Goal: Task Accomplishment & Management: Manage account settings

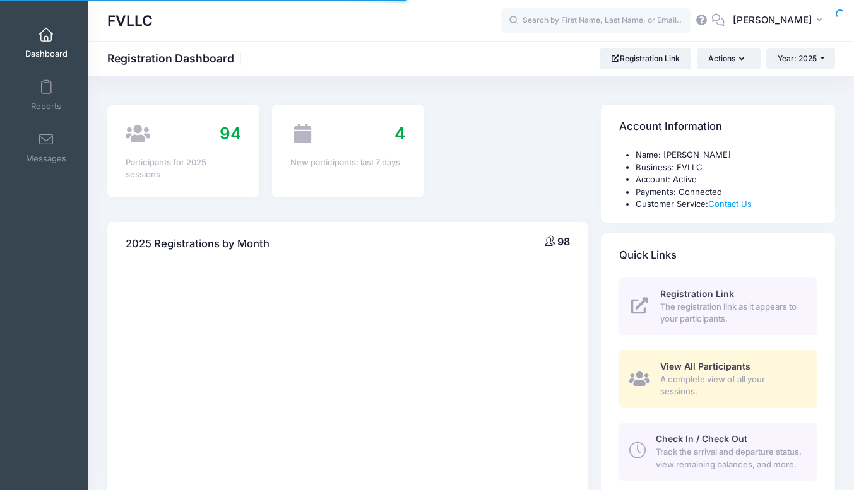
select select
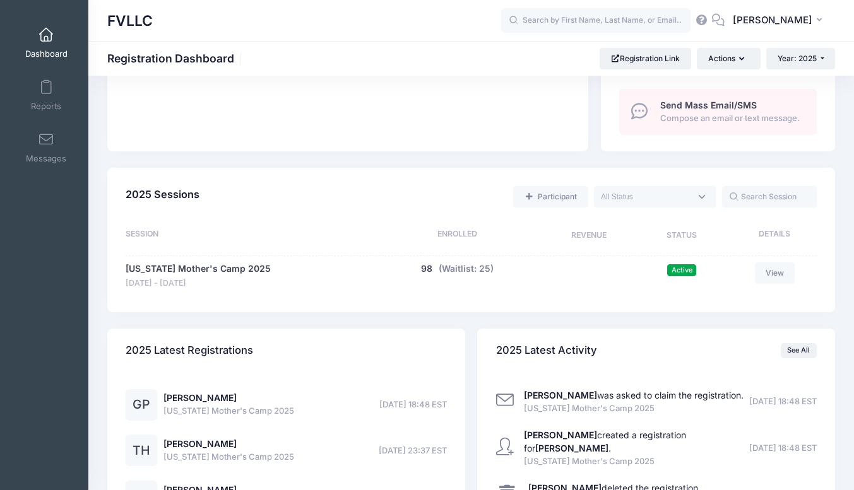
scroll to position [492, 0]
click at [228, 275] on link "[US_STATE] Mother's Camp 2025" at bounding box center [198, 268] width 145 height 13
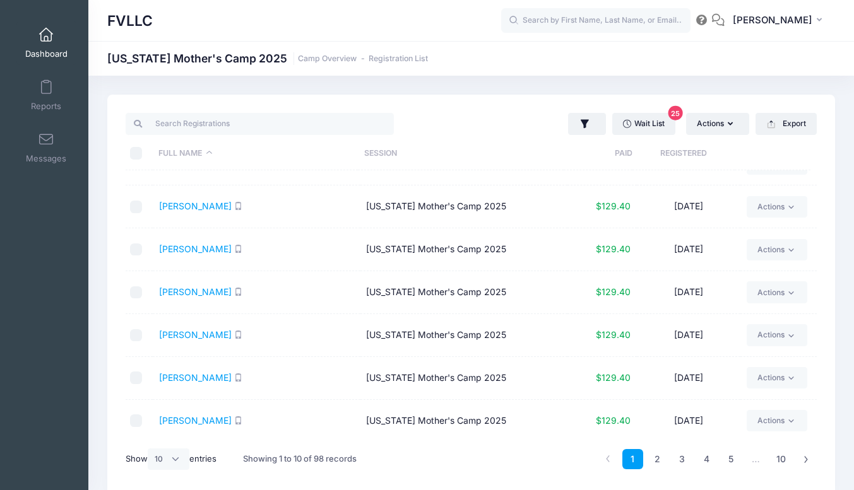
scroll to position [71, 0]
click at [177, 459] on select "All 10 25 50" at bounding box center [169, 459] width 42 height 21
select select "50"
click at [150, 449] on select "All 10 25 50" at bounding box center [169, 459] width 42 height 21
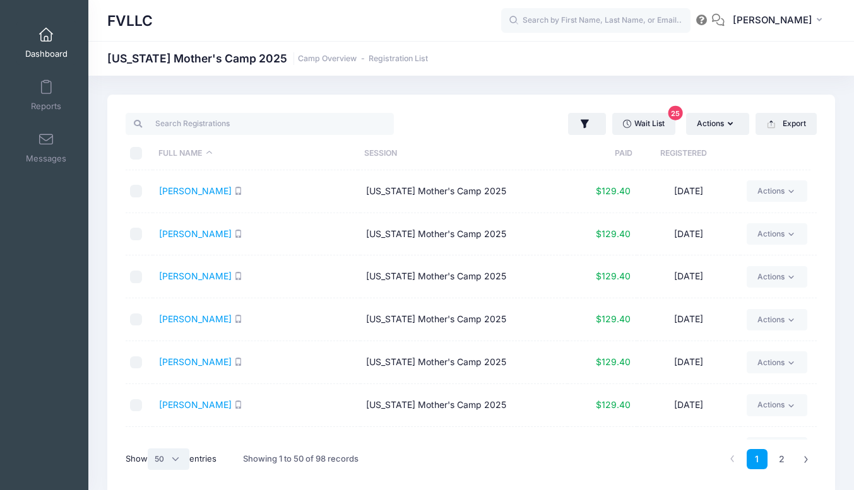
scroll to position [15, 0]
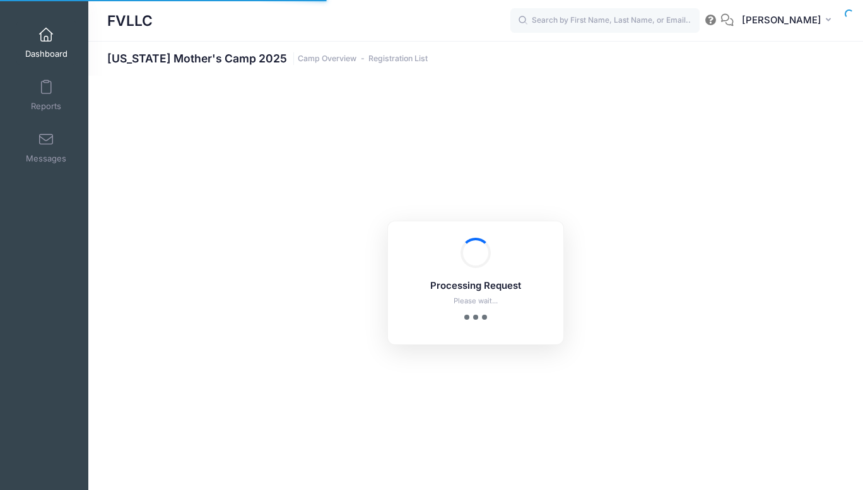
select select "50"
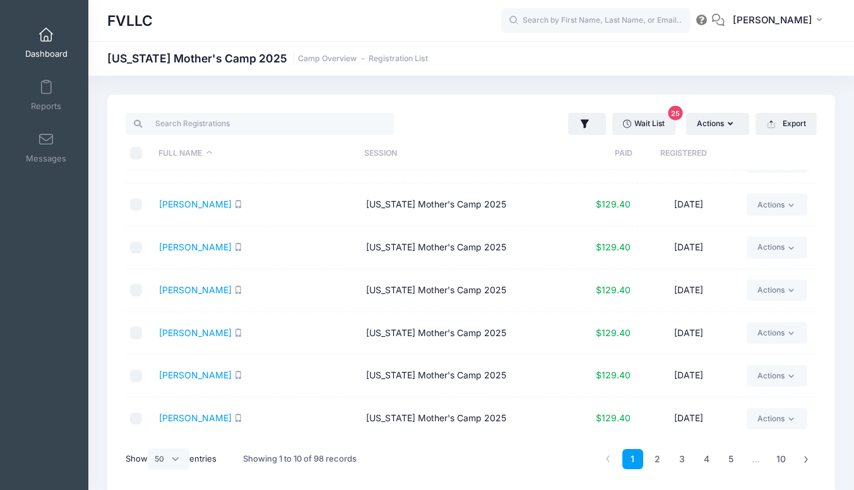
scroll to position [53, 0]
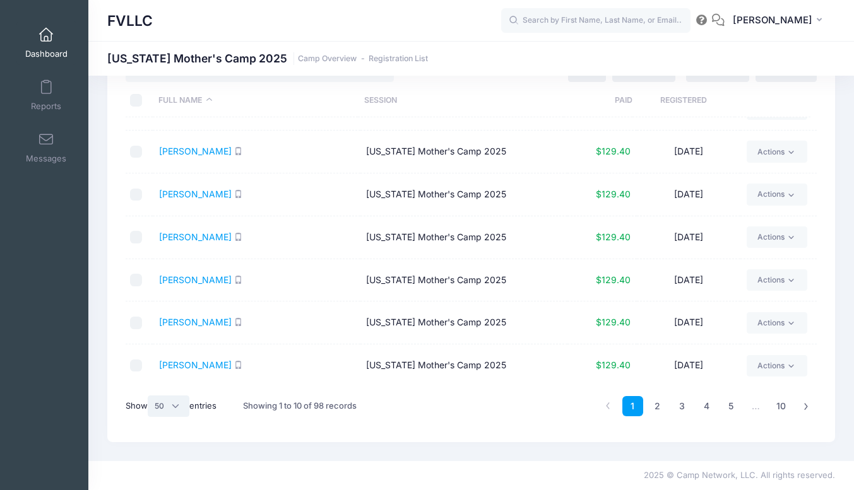
click at [177, 408] on select "All 10 25 50" at bounding box center [169, 406] width 42 height 21
click at [150, 396] on select "All 10 25 50" at bounding box center [169, 406] width 42 height 21
click at [659, 401] on link "2" at bounding box center [657, 406] width 21 height 21
click at [682, 406] on link "3" at bounding box center [681, 406] width 21 height 21
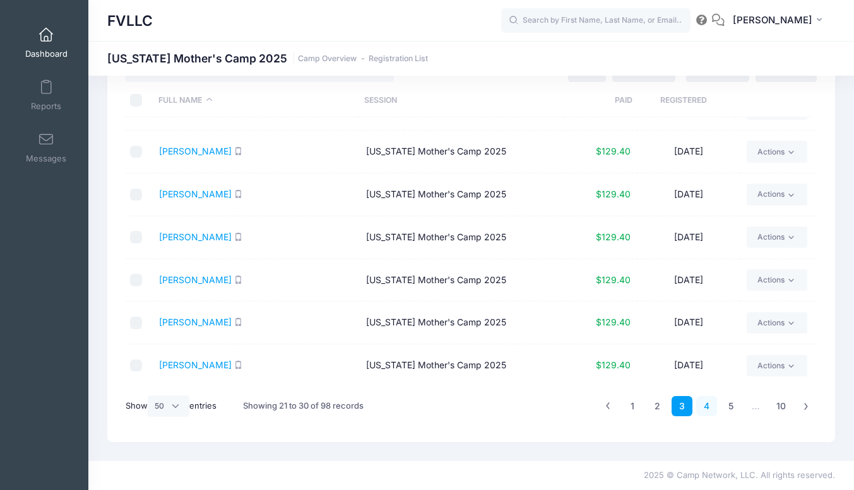
click at [703, 407] on link "4" at bounding box center [706, 406] width 21 height 21
click at [727, 406] on link "5" at bounding box center [730, 406] width 21 height 21
click at [731, 409] on link "6" at bounding box center [730, 406] width 21 height 21
click at [731, 409] on link "7" at bounding box center [730, 406] width 21 height 21
click at [731, 409] on link "8" at bounding box center [730, 406] width 21 height 21
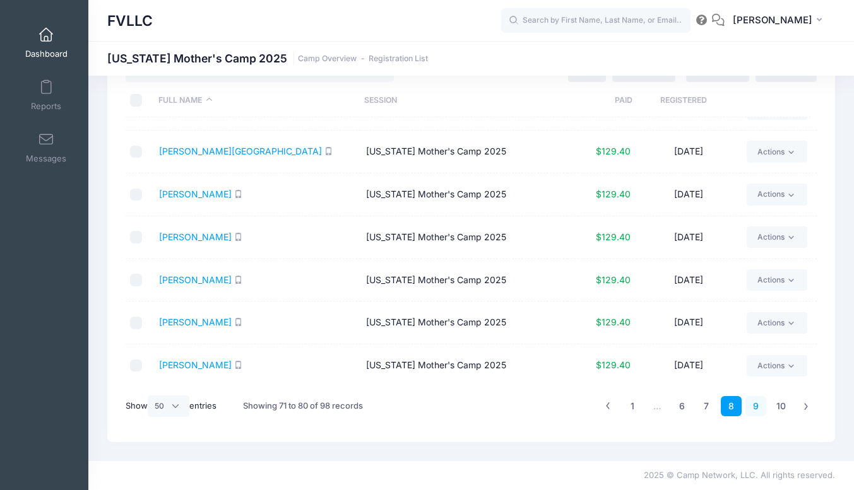
click at [749, 404] on link "9" at bounding box center [755, 406] width 21 height 21
click at [610, 408] on icon at bounding box center [607, 405] width 7 height 7
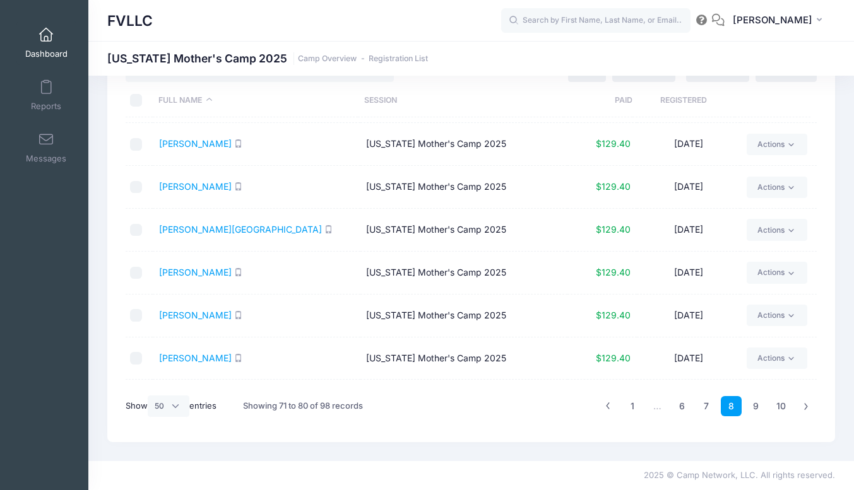
scroll to position [158, 0]
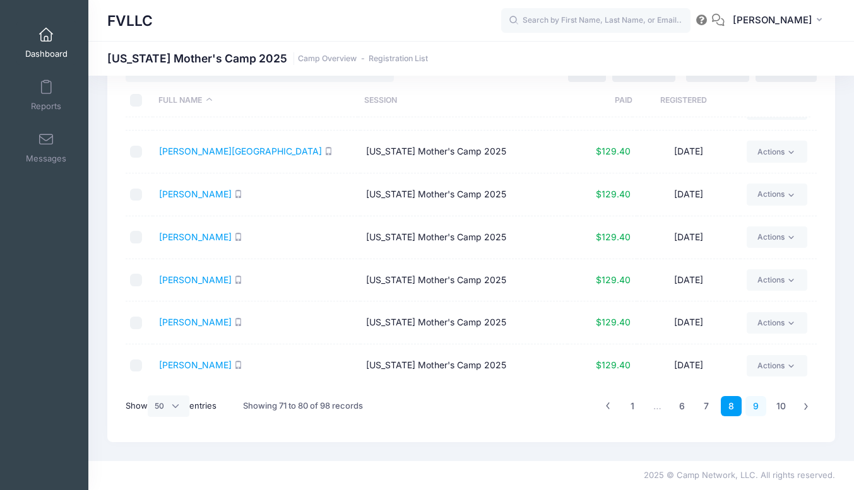
click at [755, 402] on link "9" at bounding box center [755, 406] width 21 height 21
click at [785, 407] on link "10" at bounding box center [781, 406] width 22 height 21
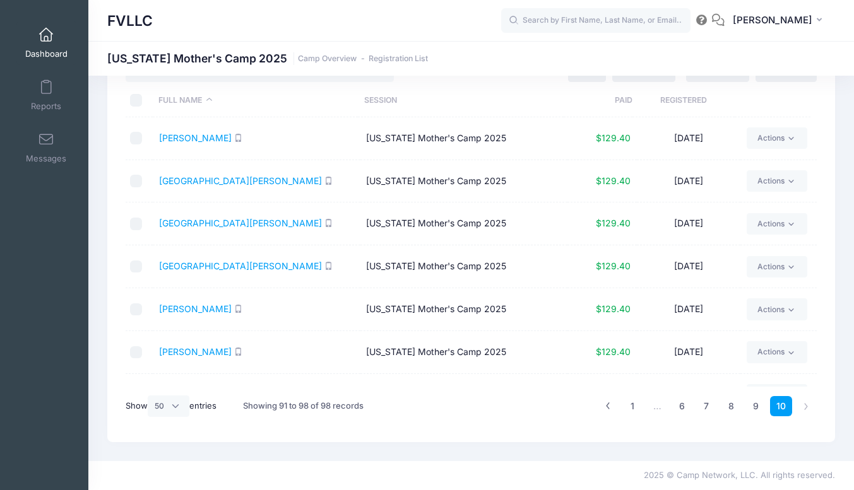
scroll to position [0, 0]
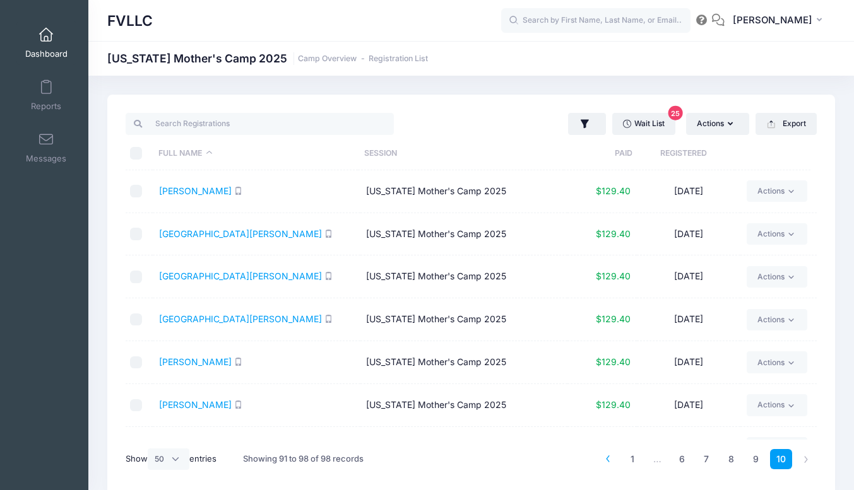
click at [611, 462] on icon at bounding box center [607, 458] width 7 height 7
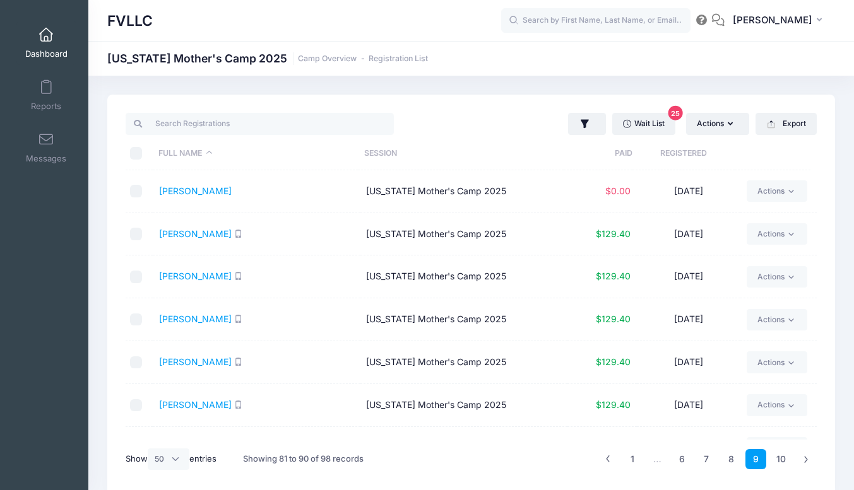
scroll to position [53, 0]
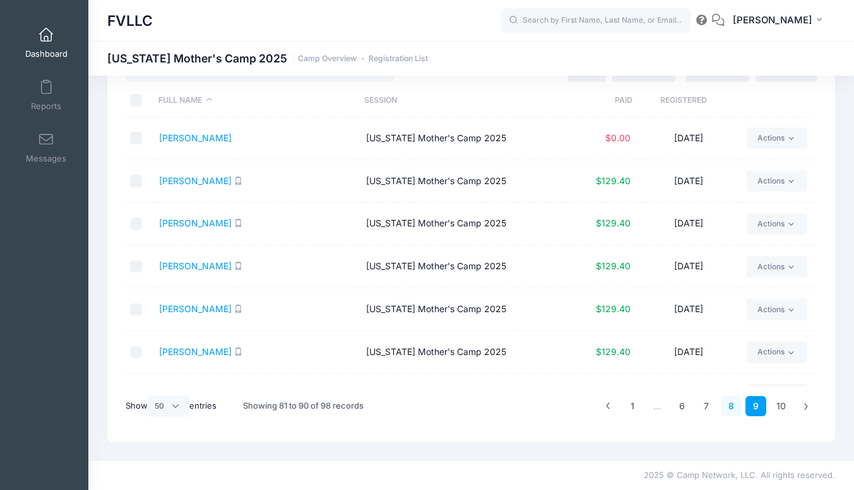
click at [733, 407] on link "8" at bounding box center [730, 406] width 21 height 21
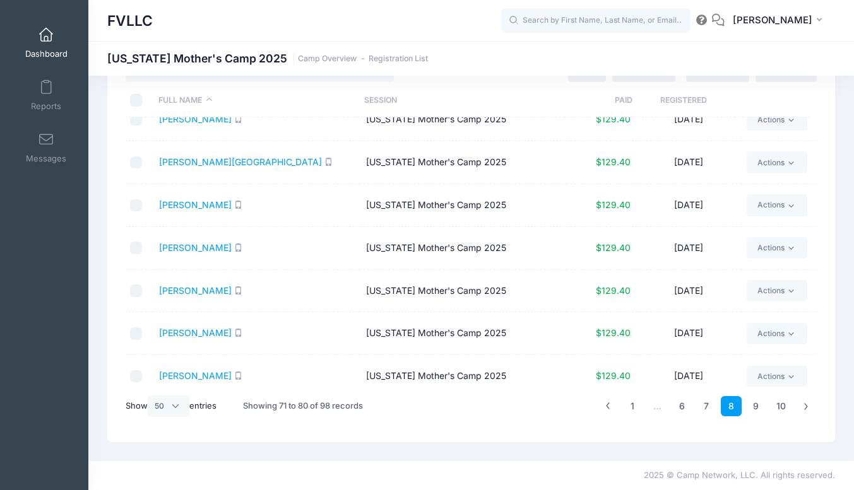
scroll to position [158, 0]
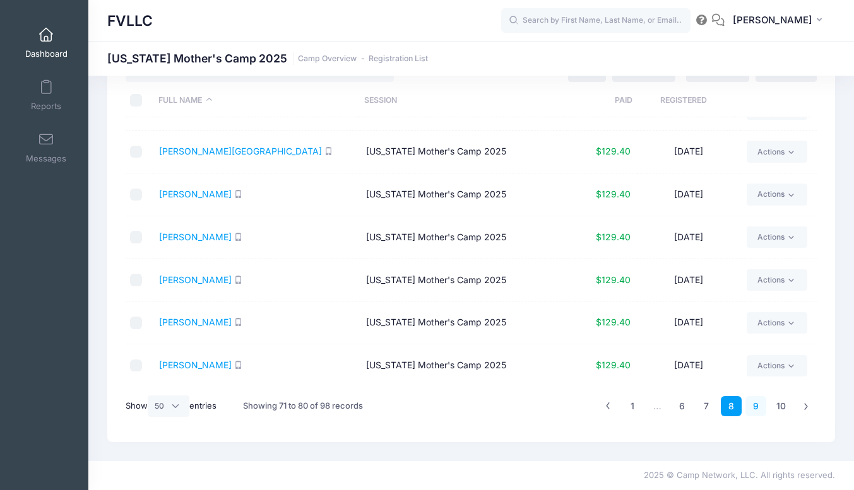
click at [755, 410] on link "9" at bounding box center [755, 406] width 21 height 21
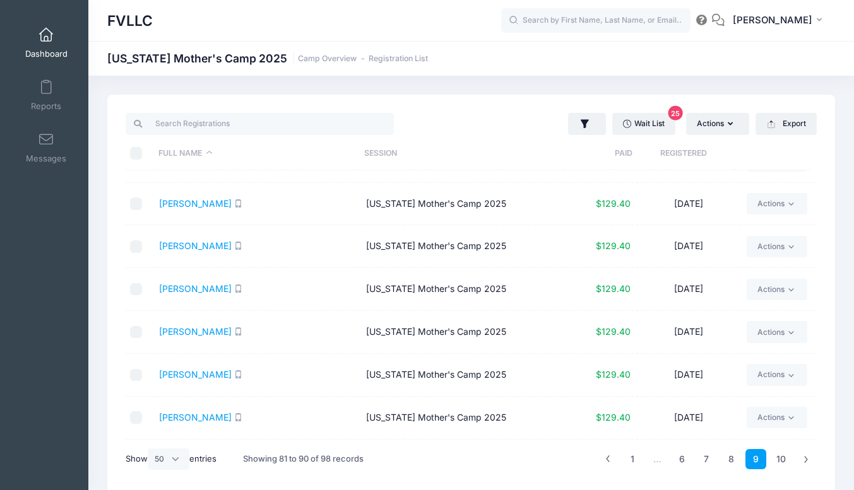
scroll to position [31, 0]
click at [727, 456] on link "8" at bounding box center [730, 459] width 21 height 21
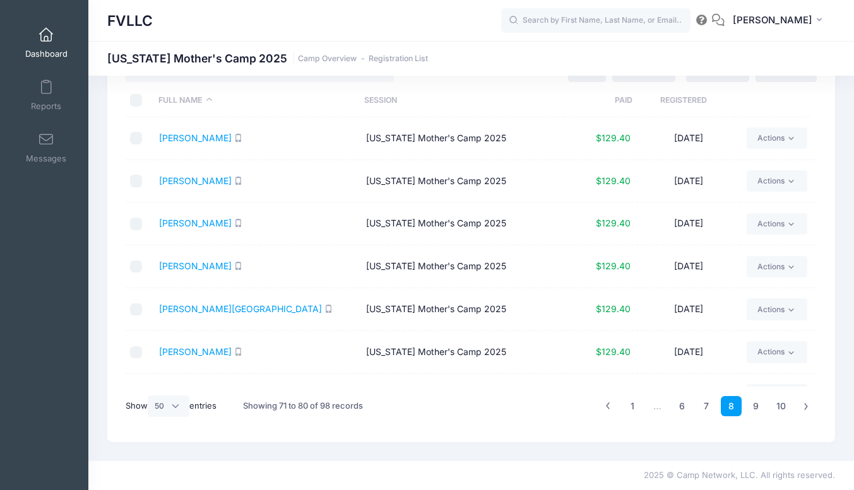
scroll to position [158, 0]
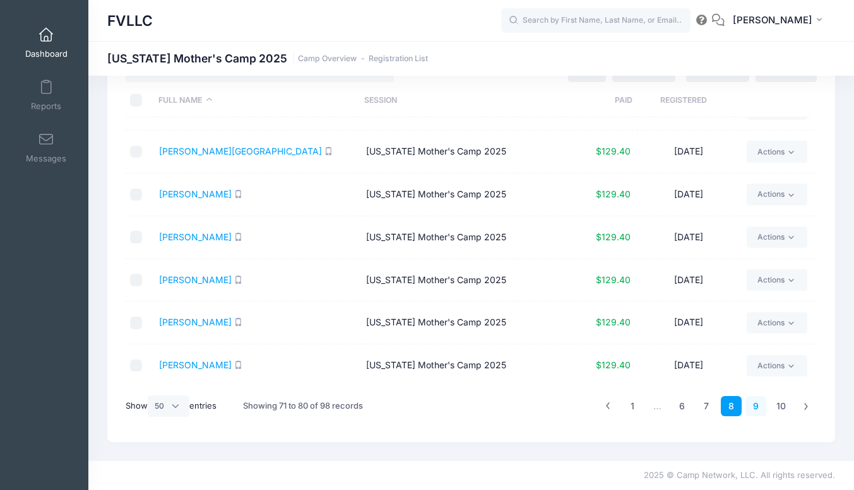
click at [758, 406] on link "9" at bounding box center [755, 406] width 21 height 21
click at [208, 280] on link "Strand, Heathwr" at bounding box center [220, 279] width 123 height 11
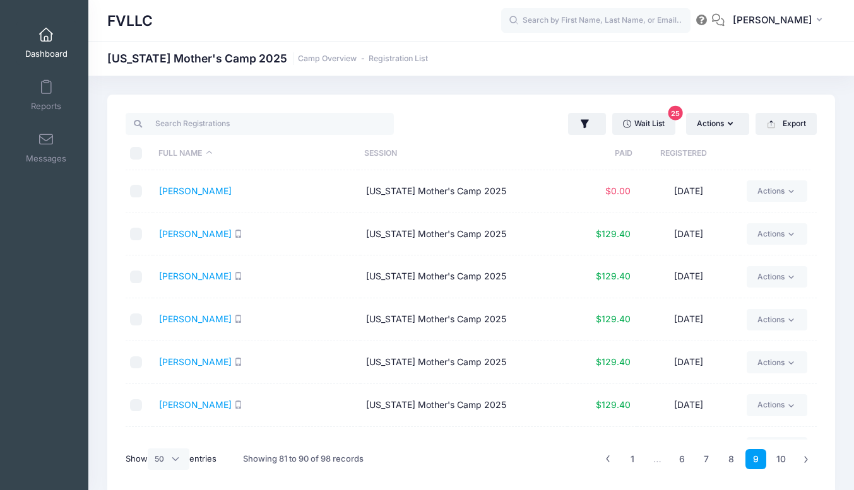
scroll to position [34, 0]
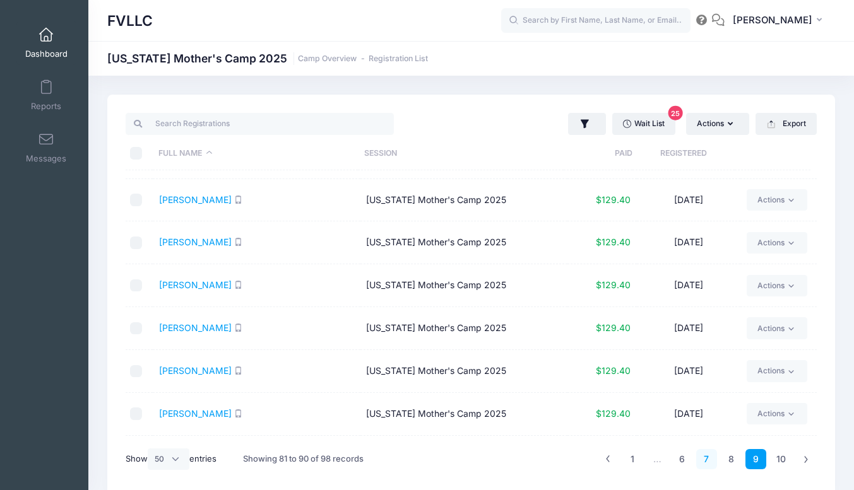
click at [704, 455] on link "7" at bounding box center [706, 459] width 21 height 21
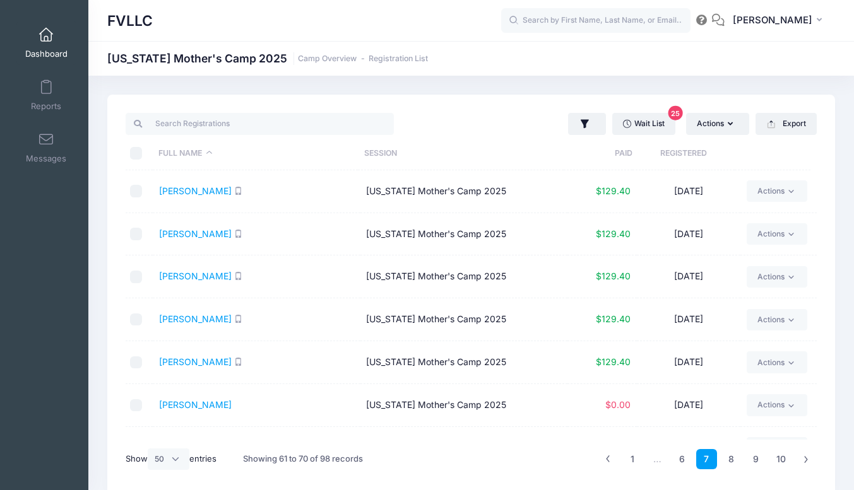
scroll to position [1, 0]
click at [680, 461] on link "6" at bounding box center [681, 458] width 21 height 21
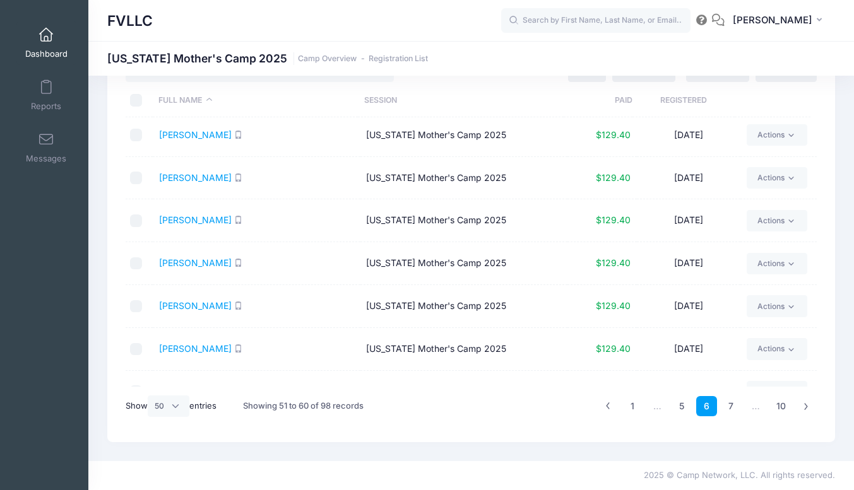
scroll to position [0, 0]
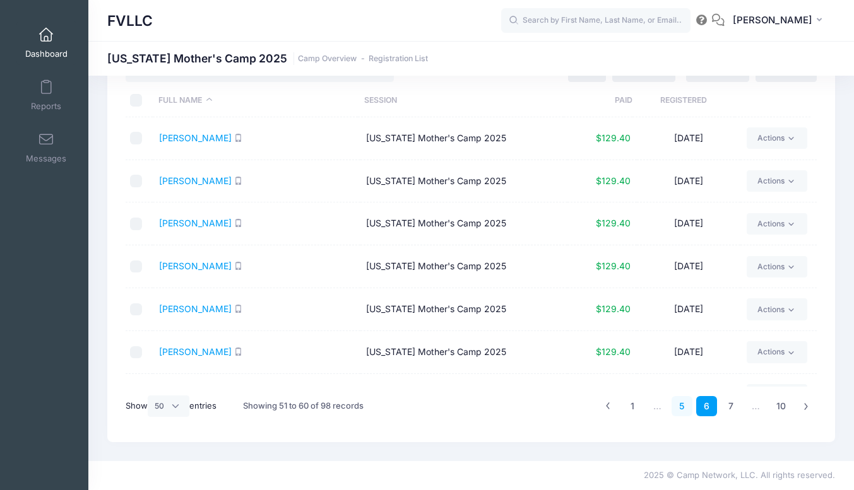
click at [681, 407] on link "5" at bounding box center [681, 406] width 21 height 21
click at [681, 407] on link "4" at bounding box center [681, 406] width 21 height 21
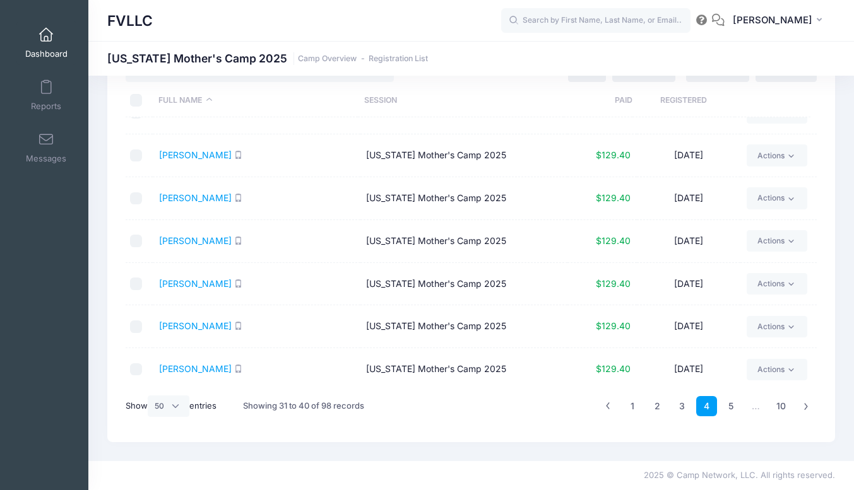
scroll to position [158, 0]
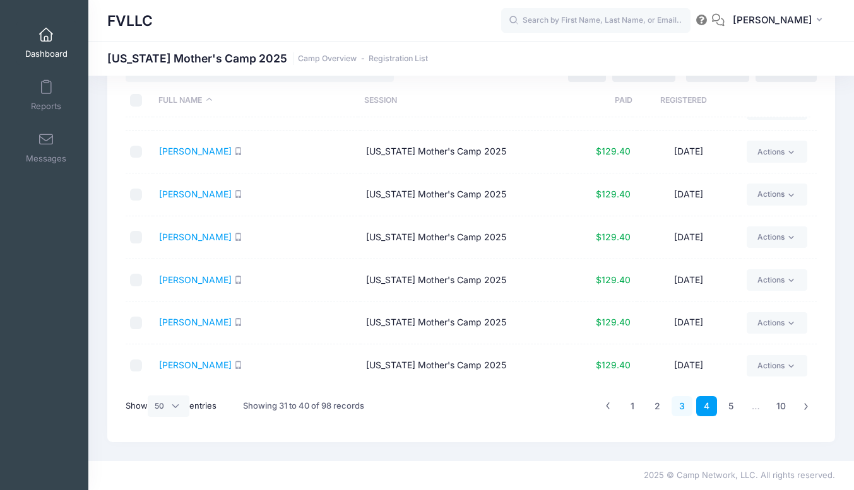
click at [680, 402] on link "3" at bounding box center [681, 406] width 21 height 21
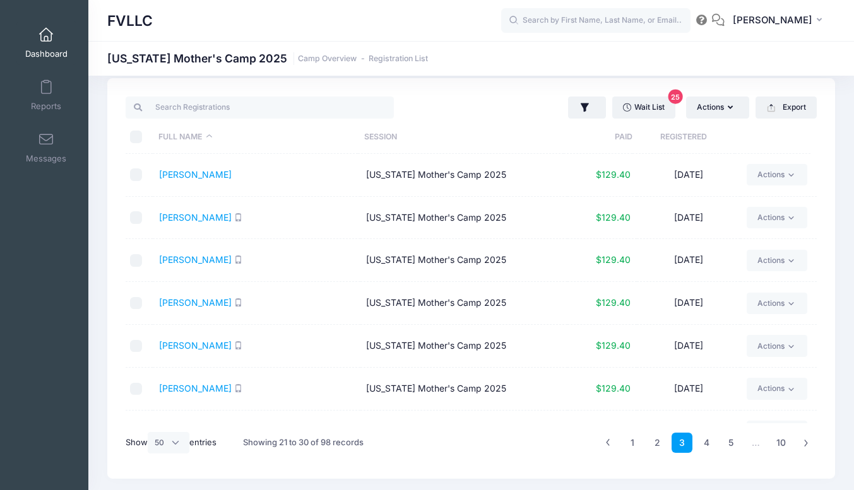
scroll to position [0, 0]
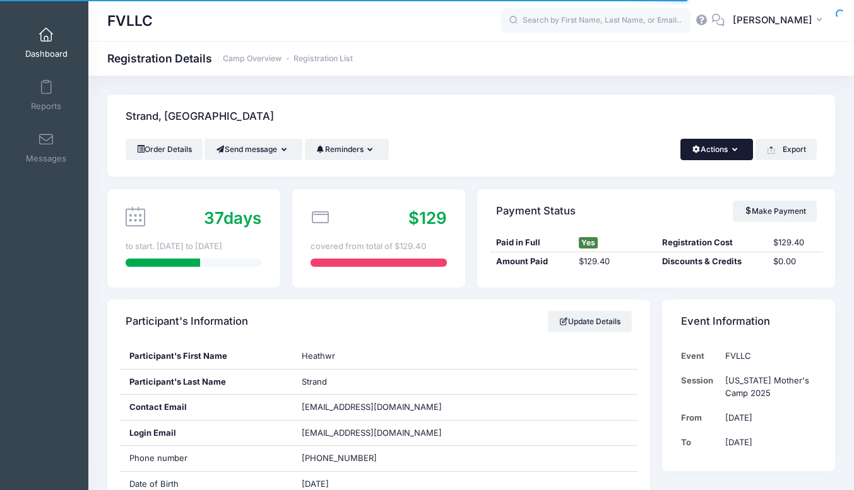
click at [735, 143] on button "Actions" at bounding box center [716, 149] width 73 height 21
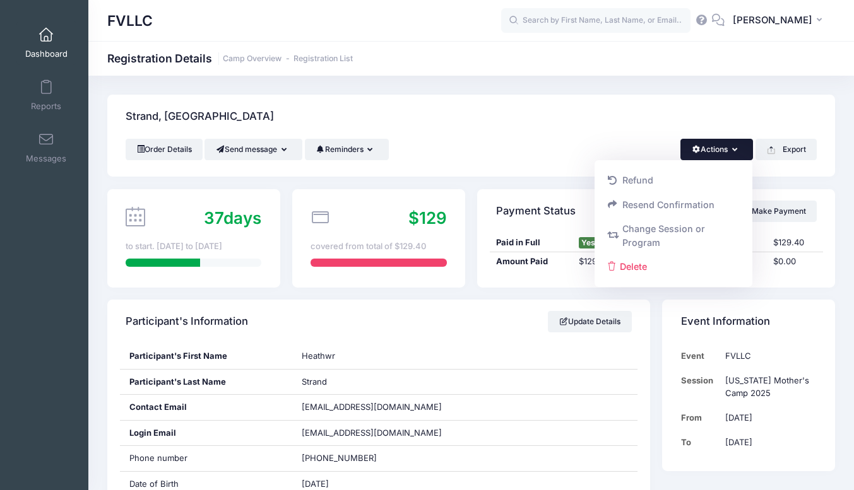
click at [525, 114] on div "Strand, Heathwr" at bounding box center [470, 117] width 727 height 44
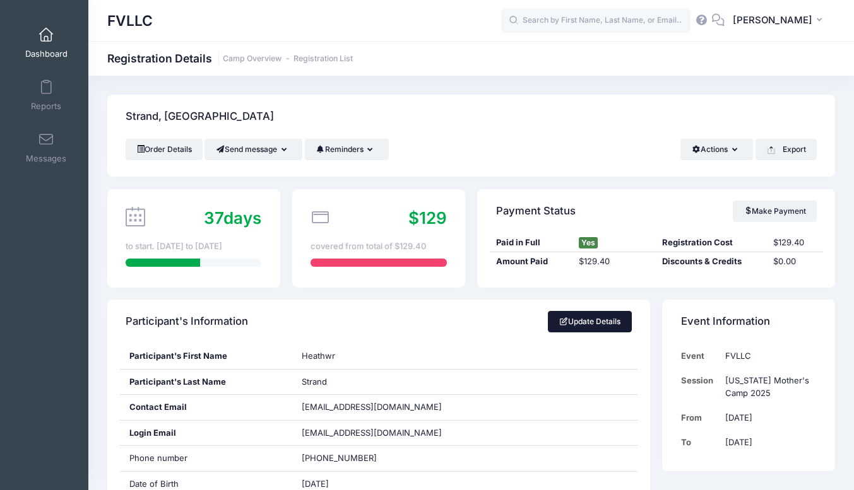
click at [594, 320] on link "Update Details" at bounding box center [590, 321] width 84 height 21
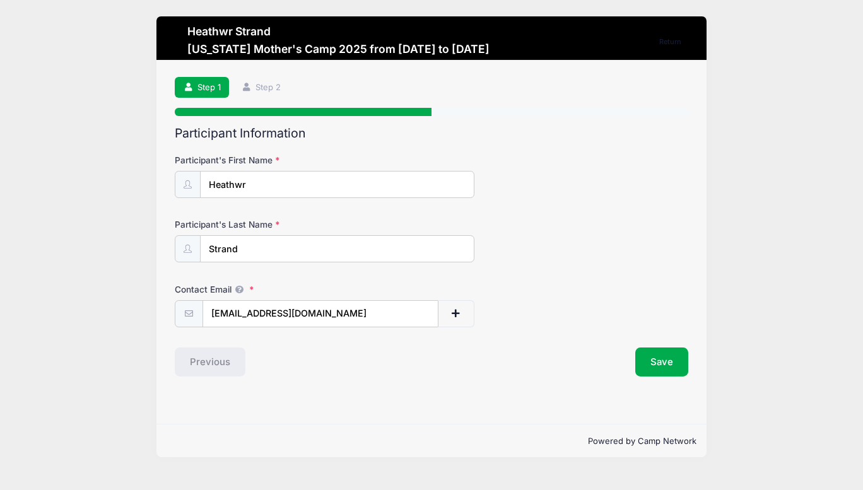
click at [240, 182] on input "Heathwr" at bounding box center [337, 184] width 274 height 27
type input "[PERSON_NAME]"
click at [661, 362] on button "Save" at bounding box center [661, 362] width 53 height 29
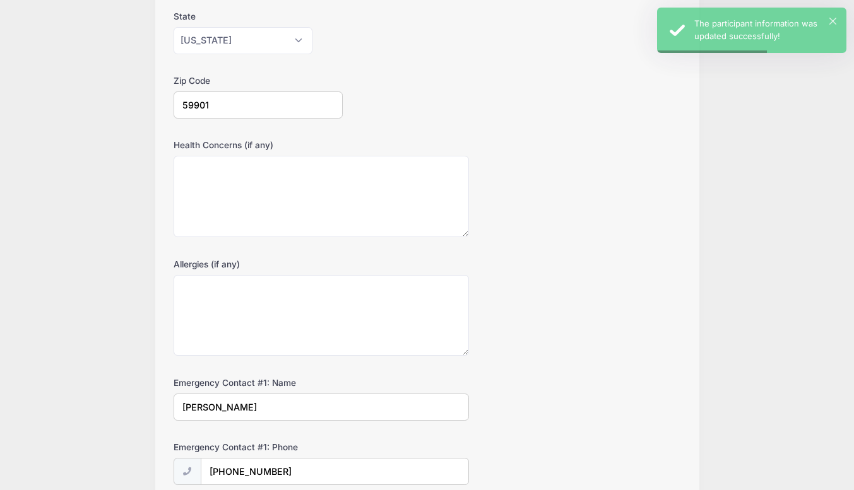
scroll to position [578, 0]
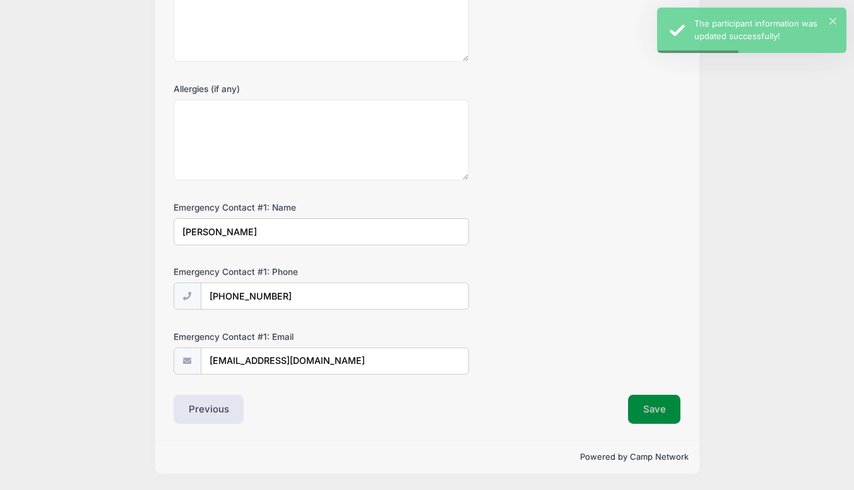
click at [661, 408] on button "Save" at bounding box center [654, 409] width 53 height 29
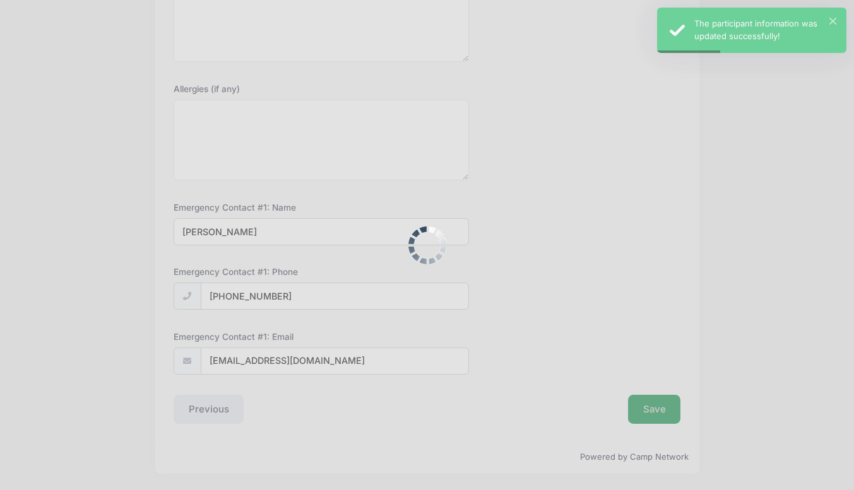
scroll to position [0, 0]
